Goal: Task Accomplishment & Management: Manage account settings

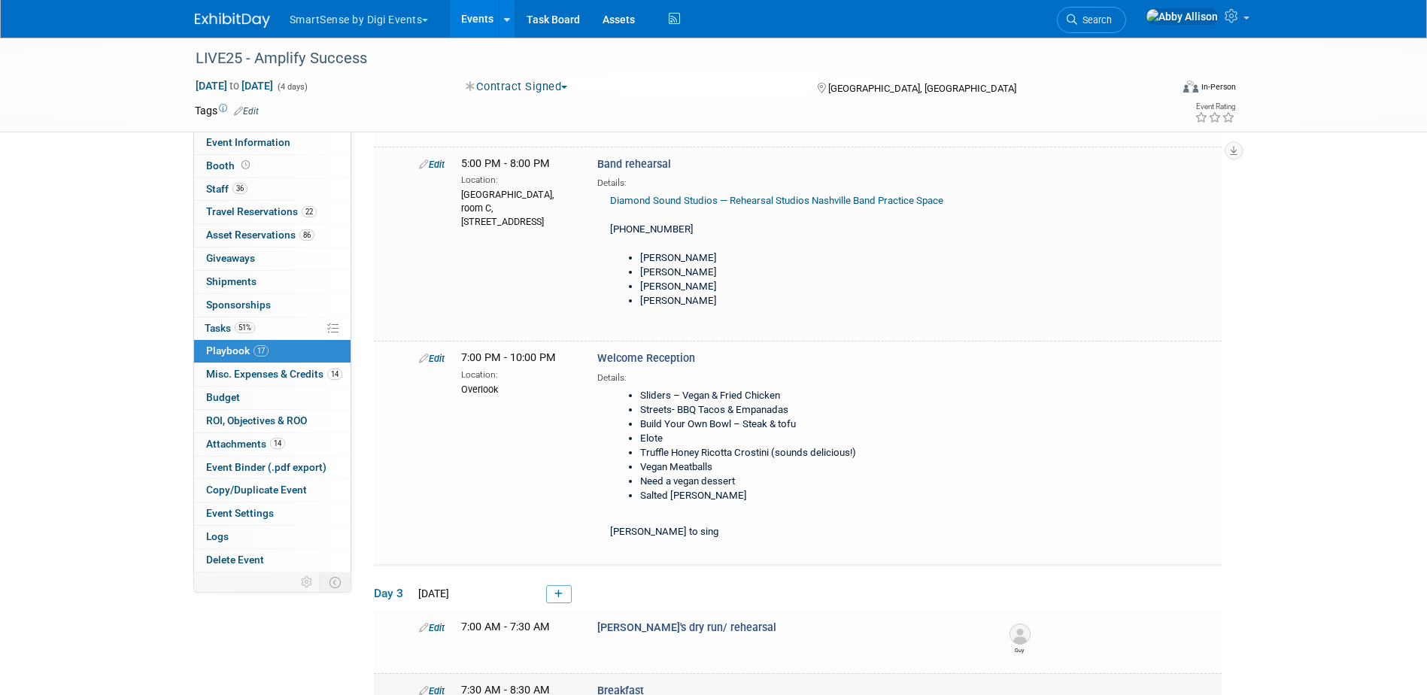
scroll to position [301, 0]
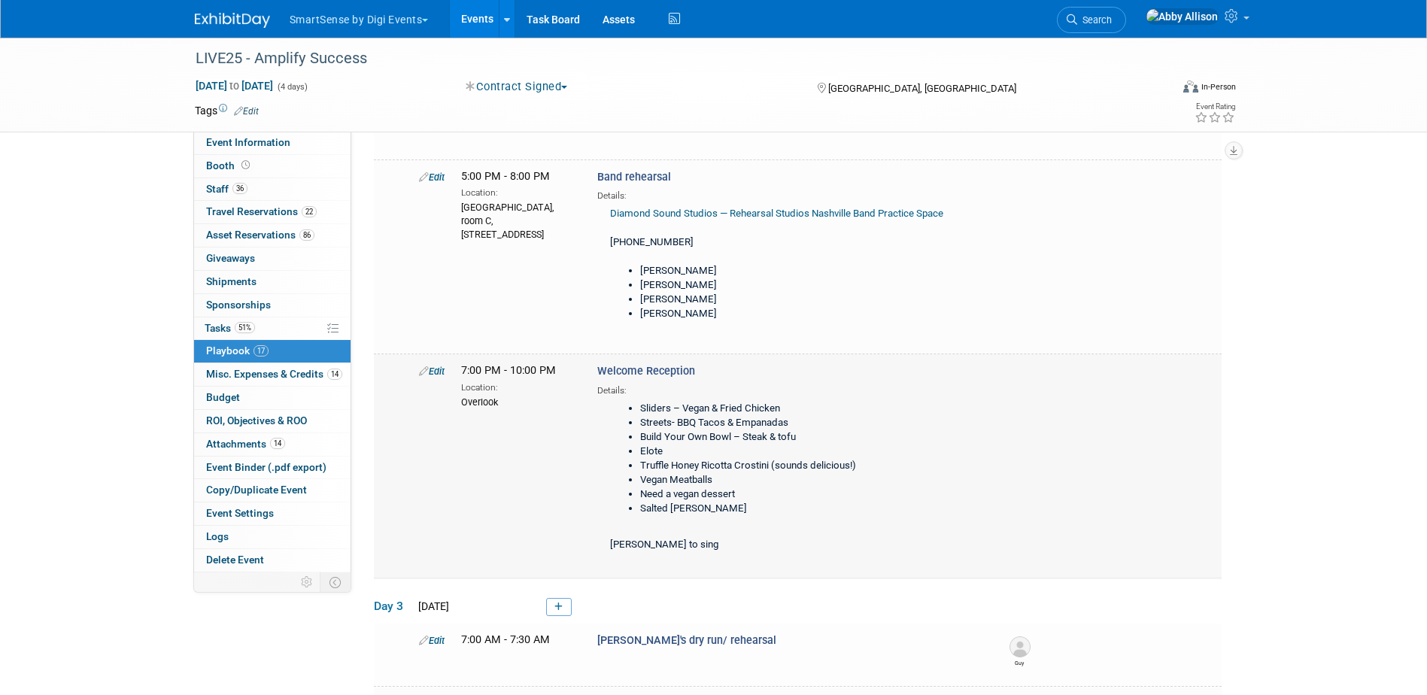
click at [441, 366] on link "Edit" at bounding box center [432, 371] width 26 height 11
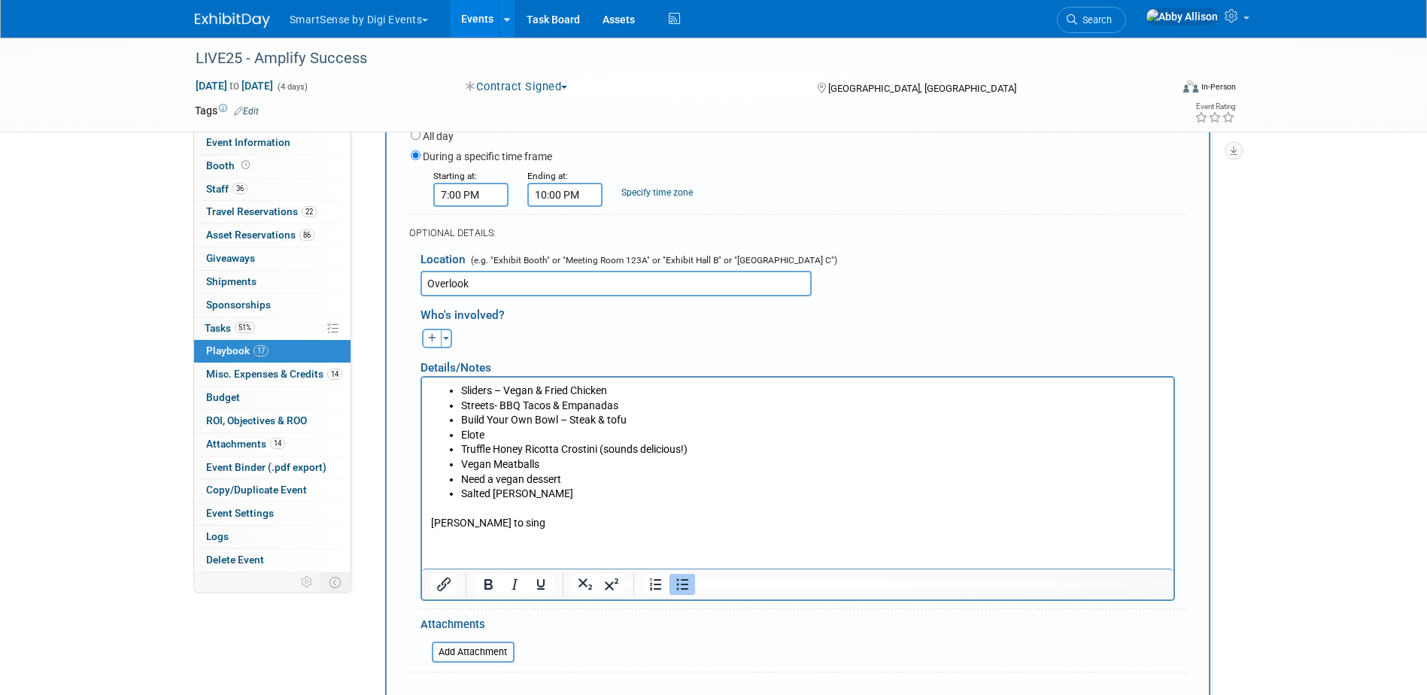
scroll to position [709, 0]
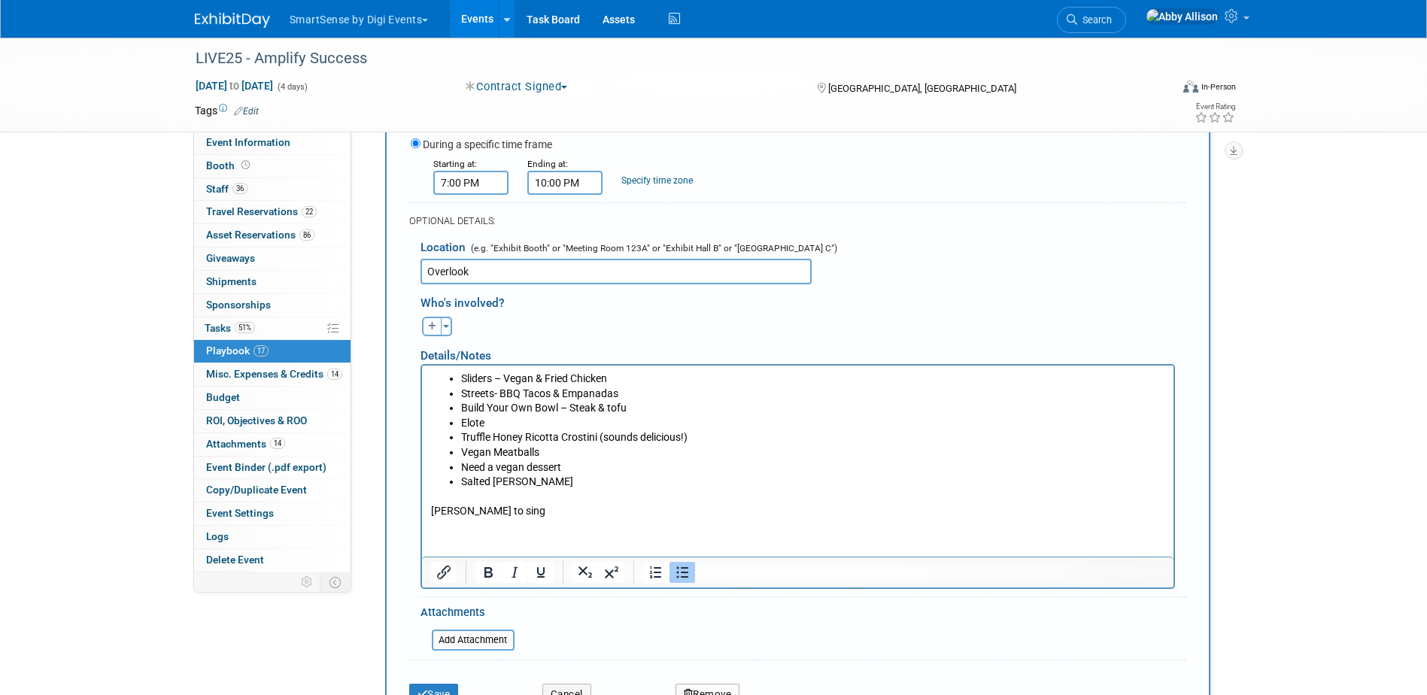
click at [483, 517] on p "[PERSON_NAME] to sing" at bounding box center [797, 503] width 734 height 29
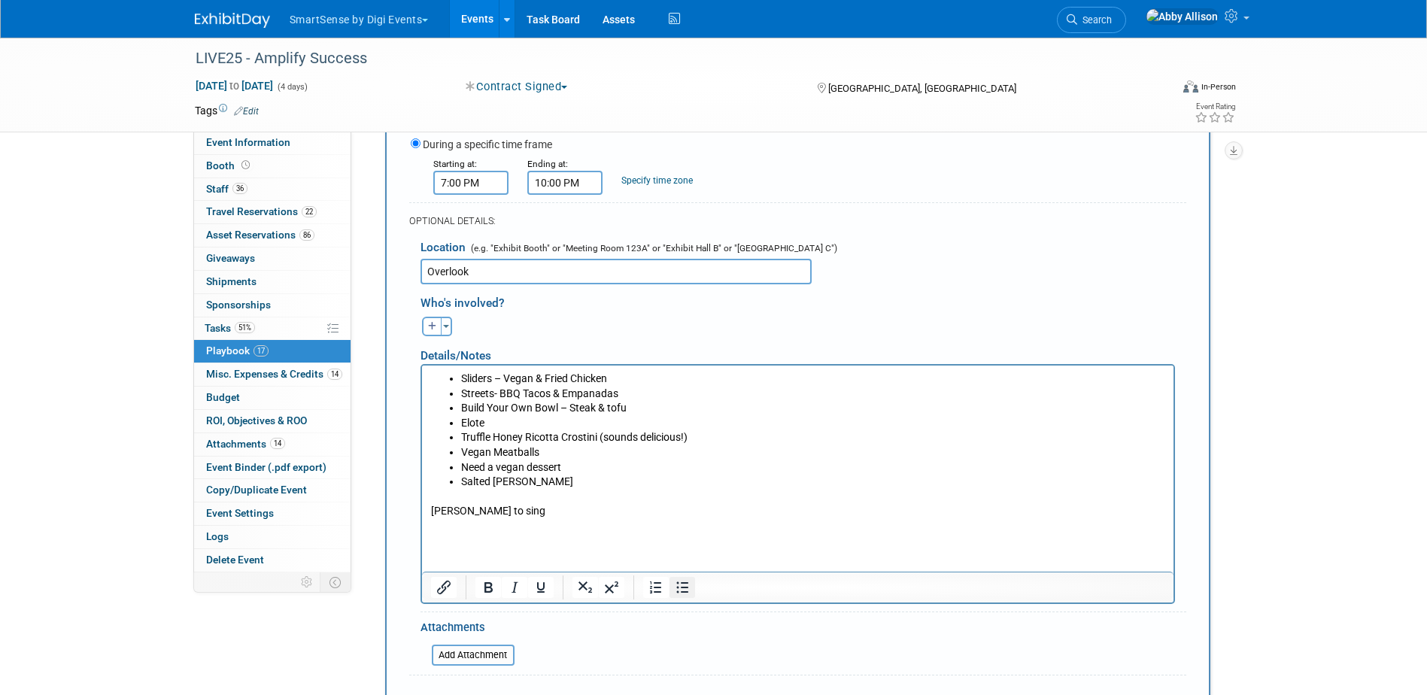
click at [679, 589] on icon "Bullet list" at bounding box center [682, 587] width 18 height 18
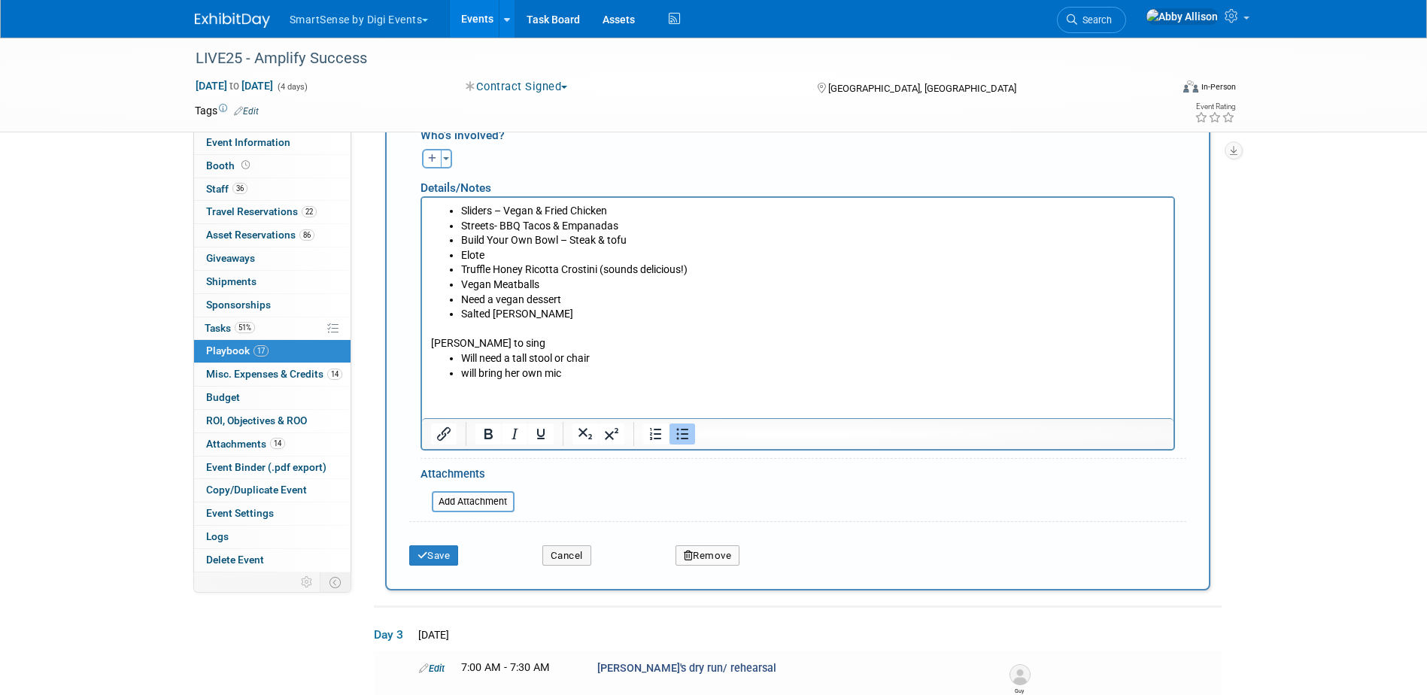
scroll to position [935, 0]
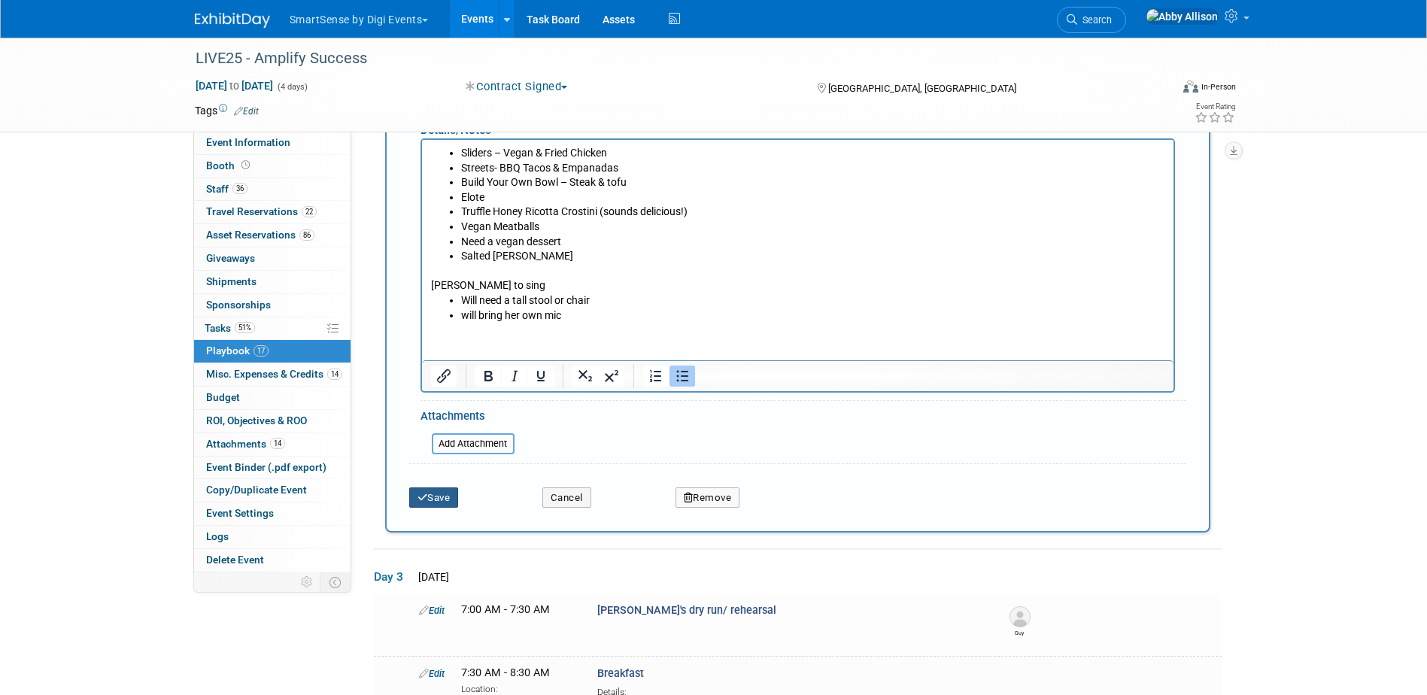
click at [415, 501] on button "Save" at bounding box center [434, 497] width 50 height 21
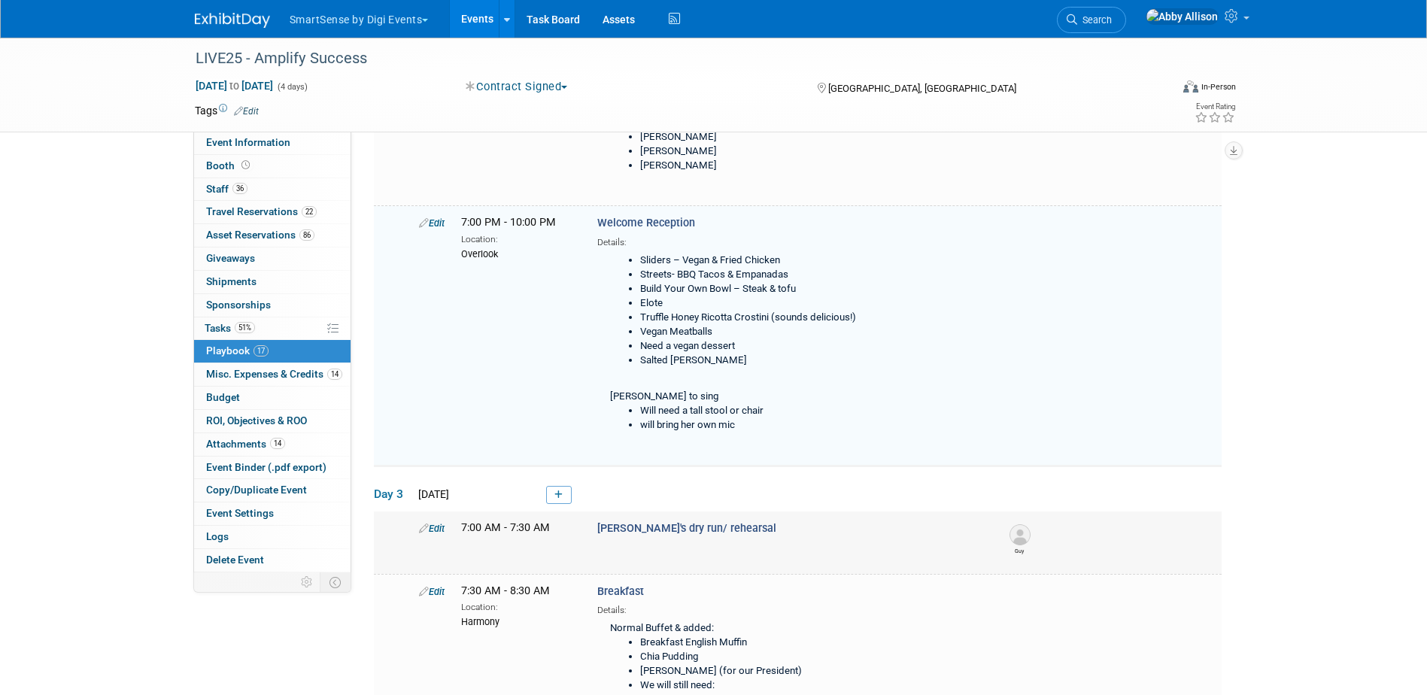
scroll to position [466, 0]
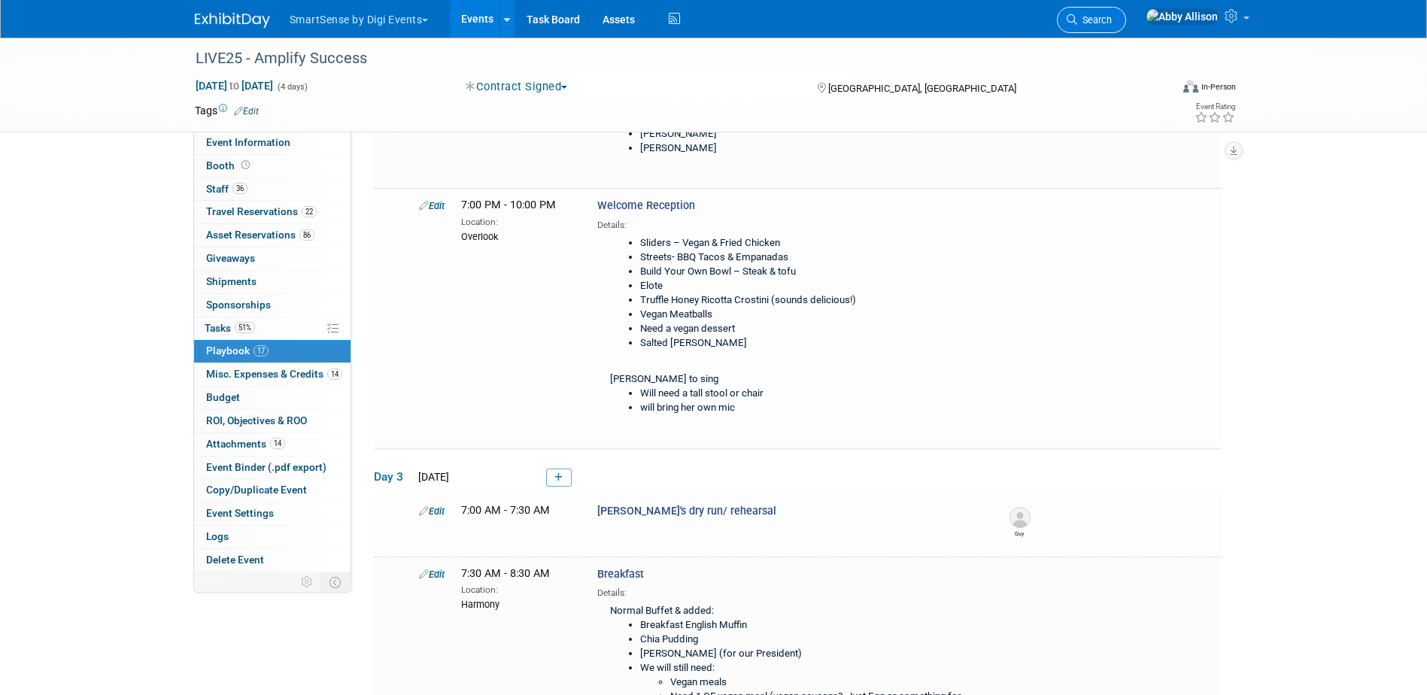
click at [1112, 24] on span "Search" at bounding box center [1094, 19] width 35 height 11
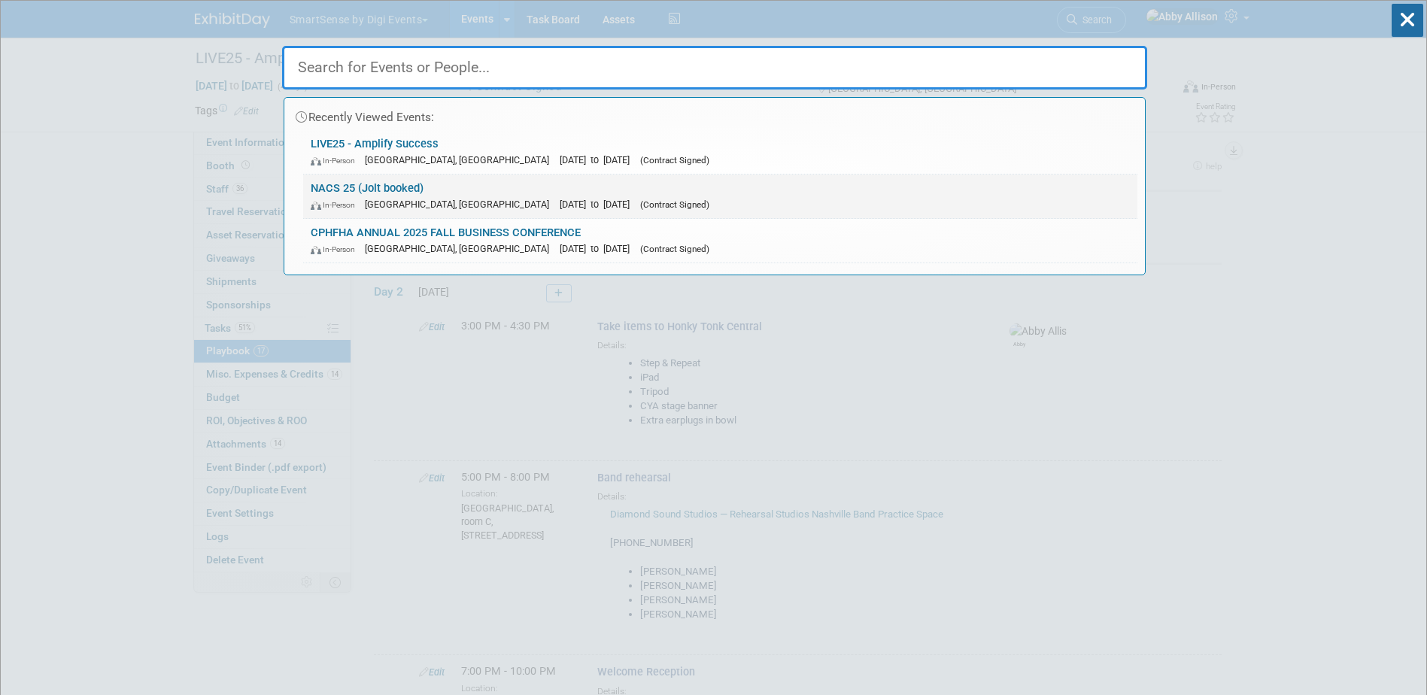
click at [338, 187] on link "NACS 25 (Jolt booked) In-Person [GEOGRAPHIC_DATA], [GEOGRAPHIC_DATA] [DATE] to …" at bounding box center [720, 197] width 834 height 44
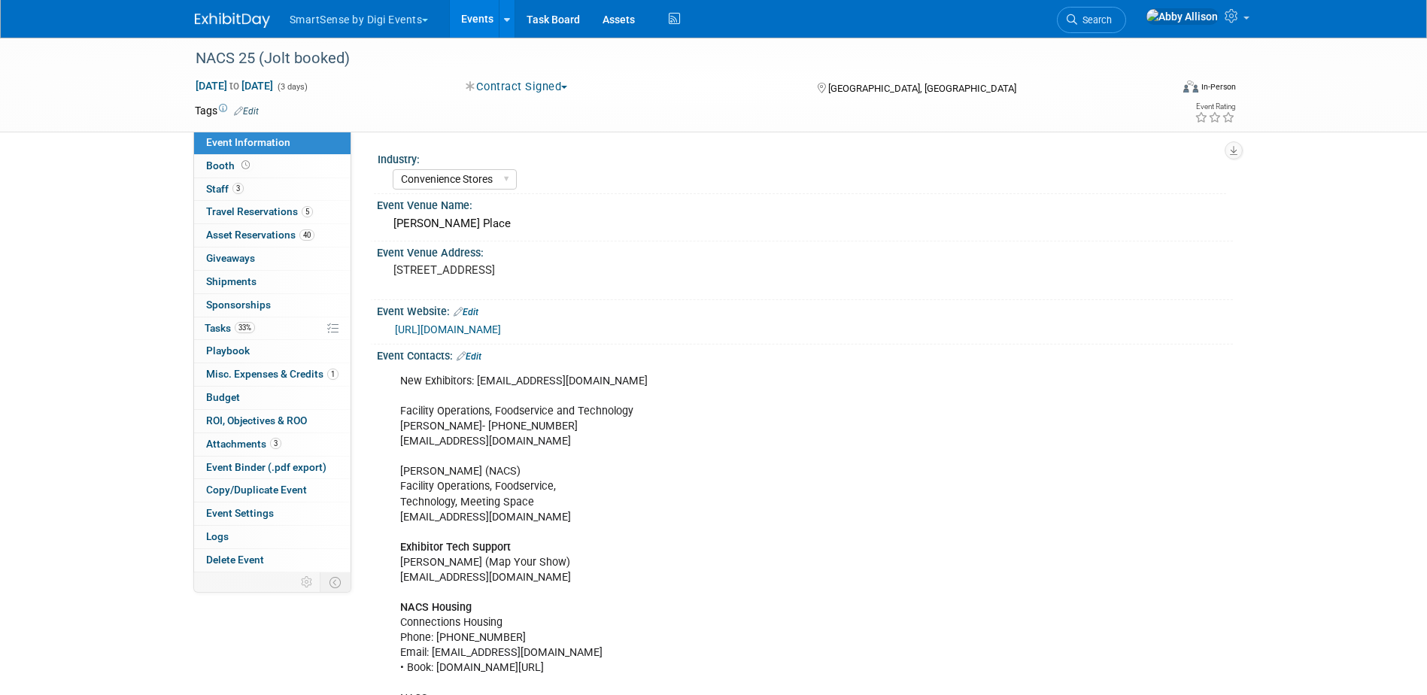
select select "Convenience Stores"
click at [244, 214] on span "Travel Reservations 5" at bounding box center [259, 211] width 107 height 12
